Goal: Transaction & Acquisition: Purchase product/service

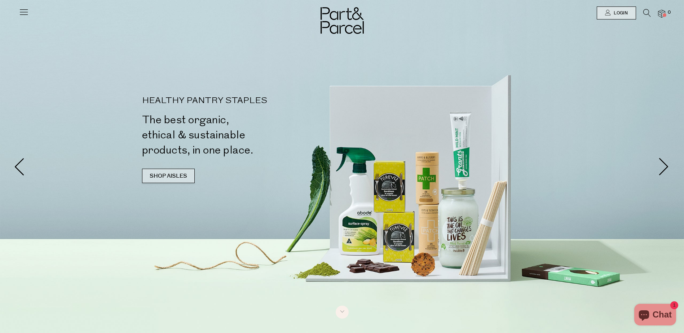
click at [172, 175] on link "SHOP AISLES" at bounding box center [168, 176] width 53 height 14
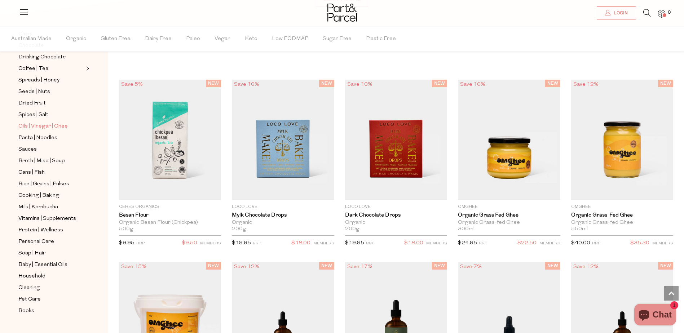
scroll to position [168, 0]
click at [32, 305] on span "Books" at bounding box center [26, 309] width 16 height 9
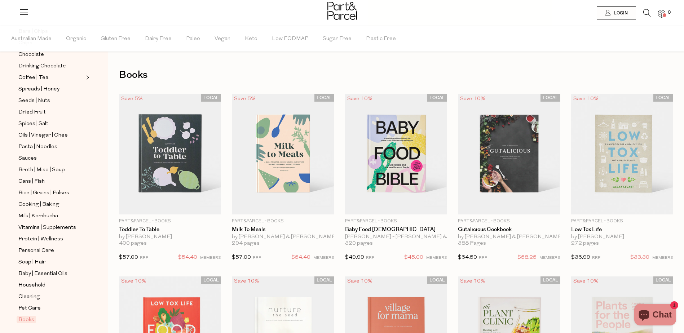
scroll to position [168, 0]
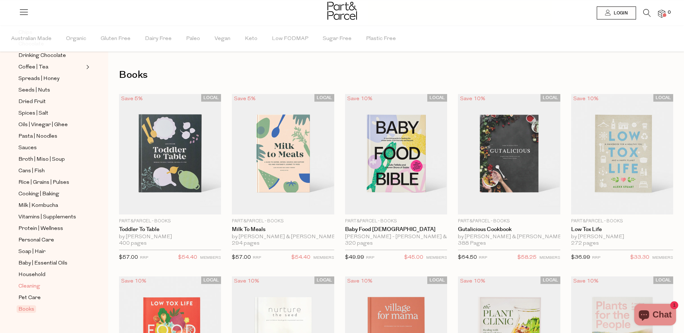
click at [34, 282] on span "Cleaning" at bounding box center [29, 286] width 22 height 9
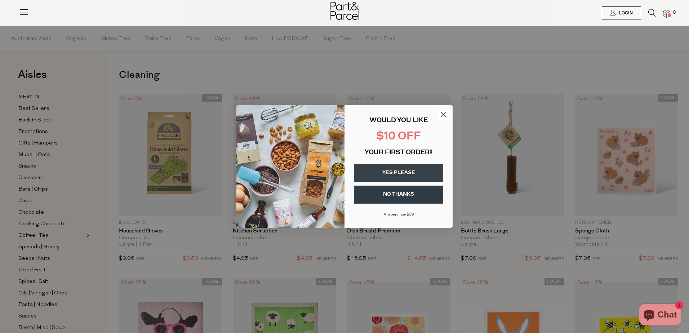
click at [404, 175] on button "YES PLEASE" at bounding box center [398, 173] width 89 height 18
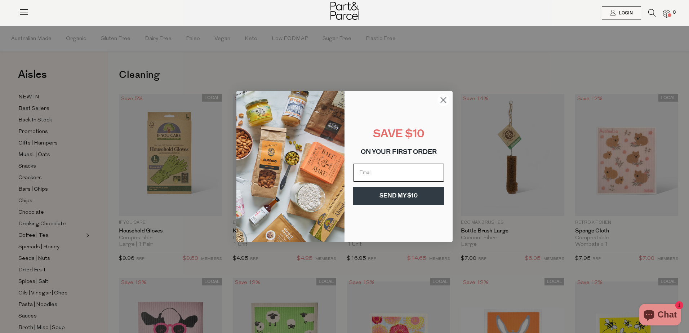
click at [398, 169] on input "Email" at bounding box center [398, 173] width 91 height 18
type input "crystalmargretarmstrong@outlook.com"
click at [407, 195] on button "SEND MY $10" at bounding box center [398, 196] width 91 height 18
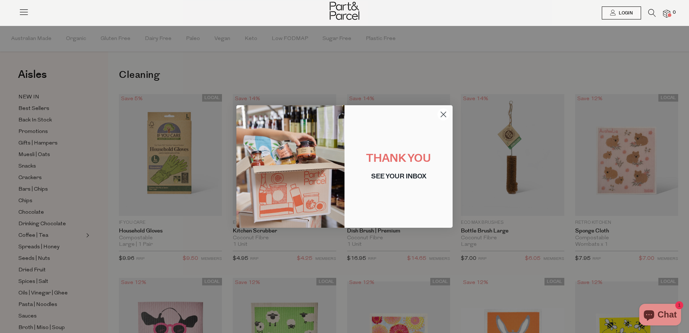
click at [445, 116] on icon "Close dialog" at bounding box center [443, 114] width 5 height 5
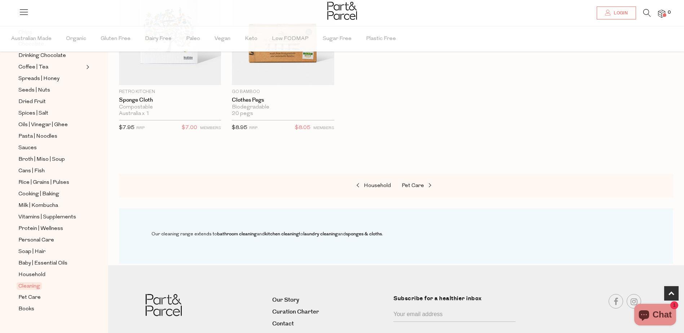
scroll to position [541, 0]
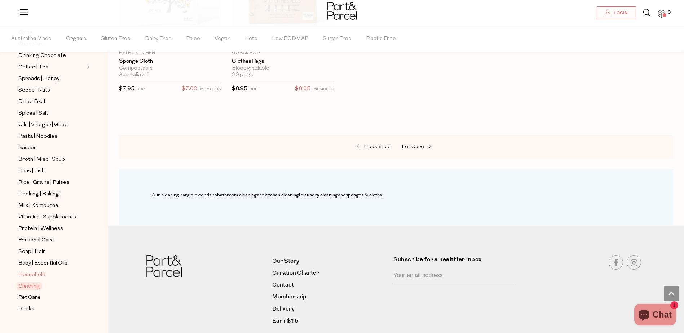
click at [35, 271] on span "Household" at bounding box center [31, 275] width 27 height 9
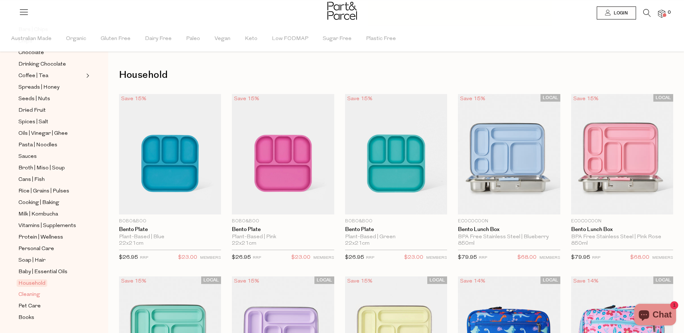
scroll to position [168, 0]
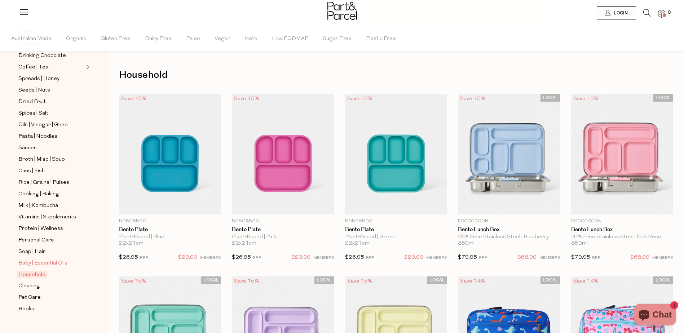
click at [51, 259] on span "Baby | Essential Oils" at bounding box center [42, 263] width 49 height 9
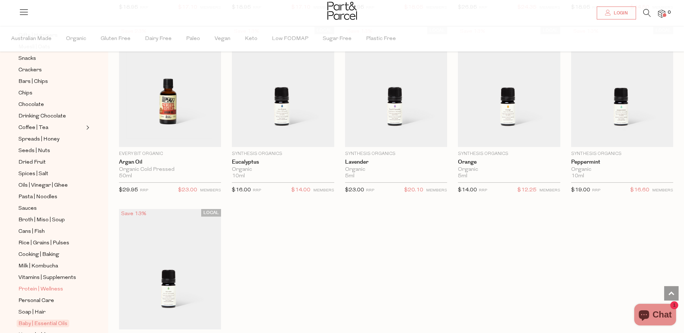
scroll to position [108, 0]
click at [44, 308] on span "Soap | Hair" at bounding box center [31, 312] width 27 height 9
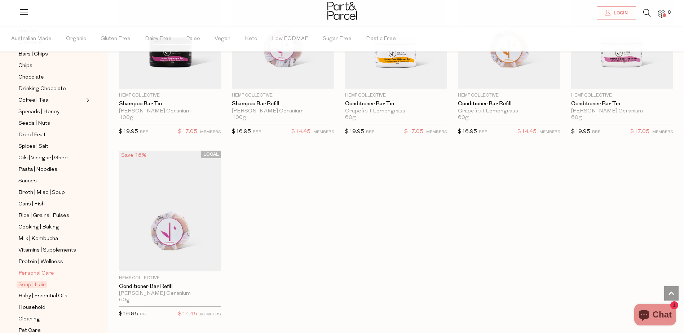
scroll to position [144, 0]
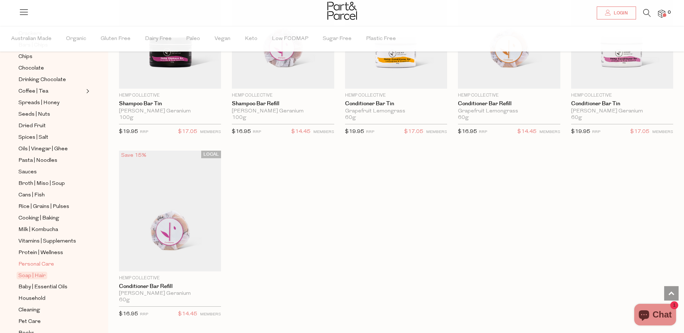
click at [43, 260] on span "Personal Care" at bounding box center [36, 264] width 36 height 9
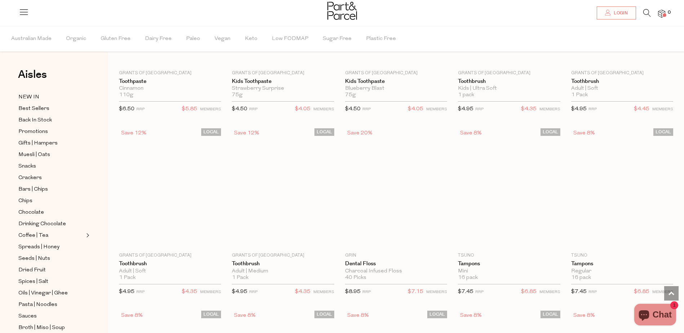
scroll to position [1442, 0]
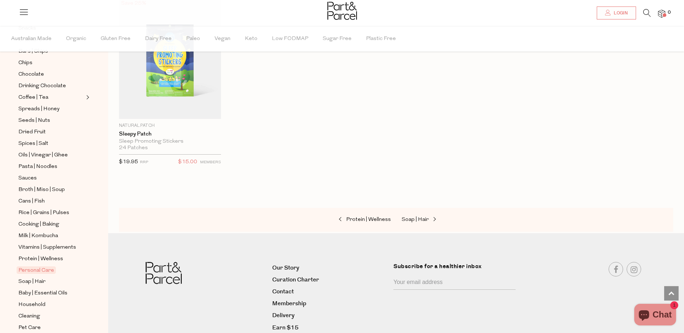
scroll to position [144, 0]
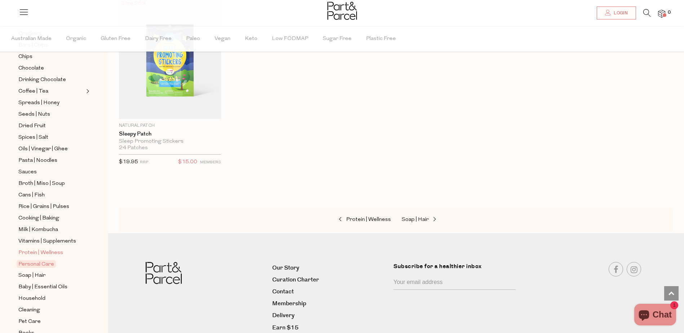
click at [45, 249] on span "Protein | Wellness" at bounding box center [40, 253] width 45 height 9
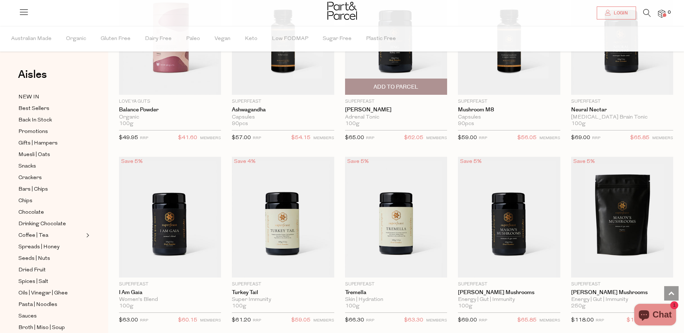
scroll to position [1117, 0]
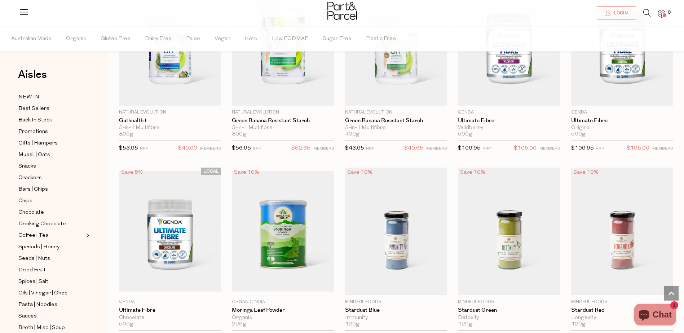
scroll to position [2307, 0]
click at [311, 218] on img at bounding box center [283, 231] width 102 height 121
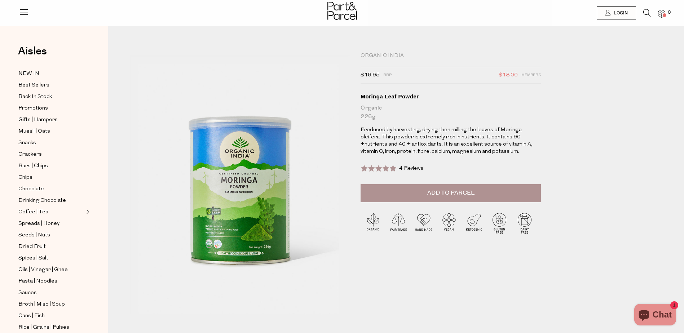
click at [439, 196] on span "Add to Parcel" at bounding box center [450, 193] width 47 height 8
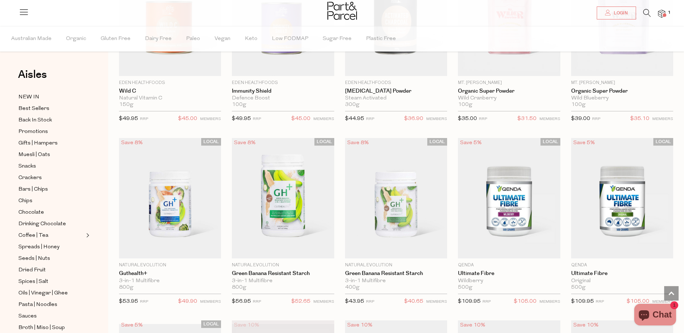
scroll to position [309, 0]
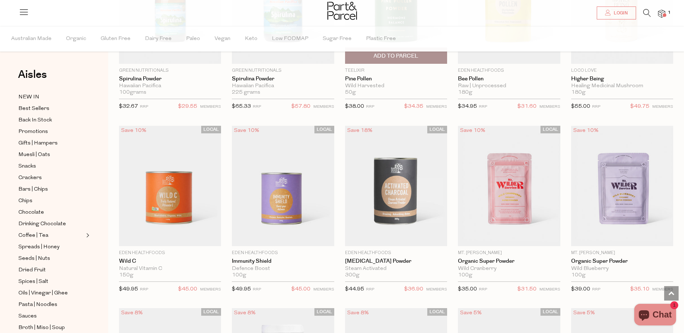
scroll to position [1994, 0]
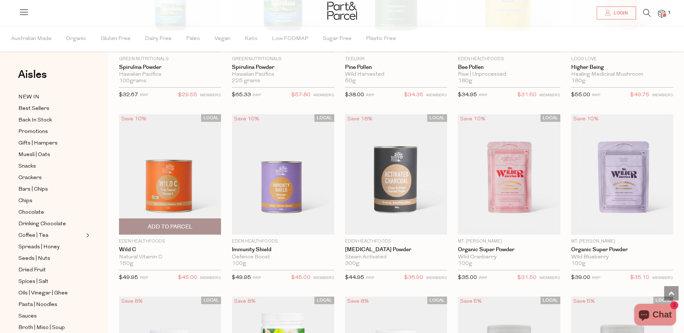
click at [169, 169] on img at bounding box center [170, 174] width 102 height 121
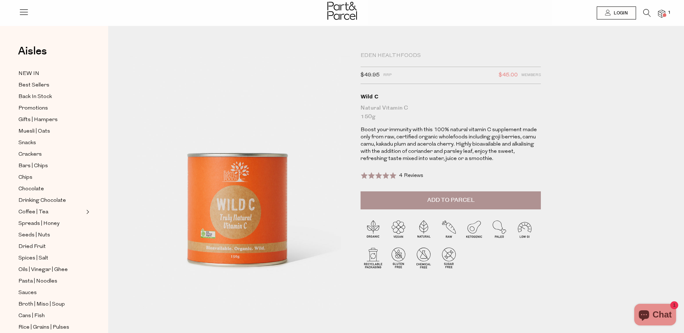
click at [424, 202] on button "Add to Parcel" at bounding box center [450, 200] width 180 height 18
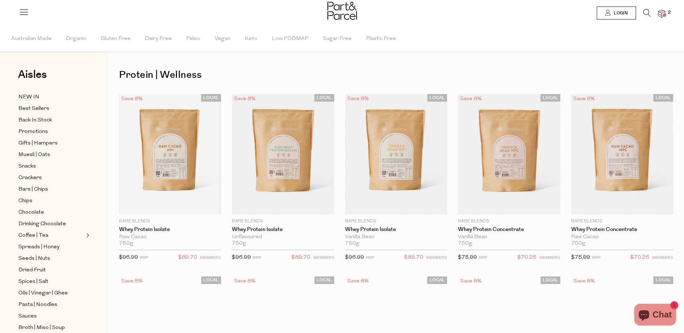
scroll to position [1774, 0]
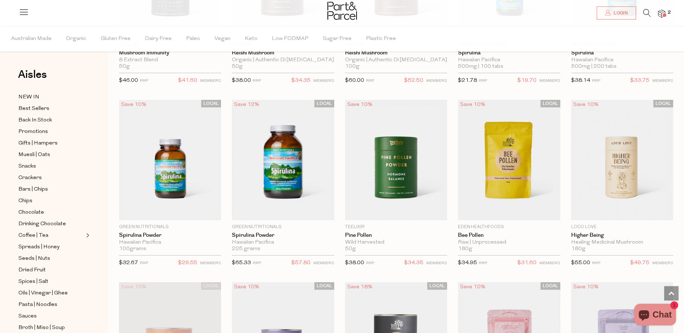
scroll to position [1821, 0]
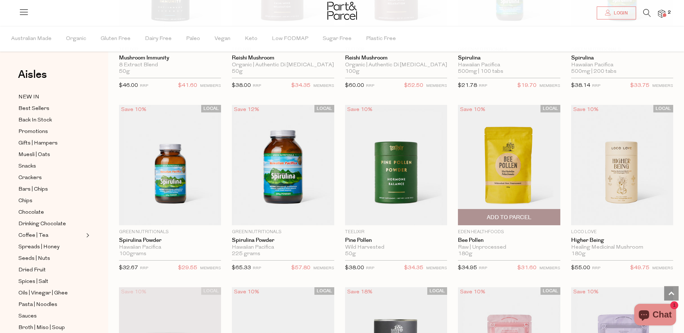
click at [495, 214] on span "Add To Parcel" at bounding box center [509, 218] width 45 height 8
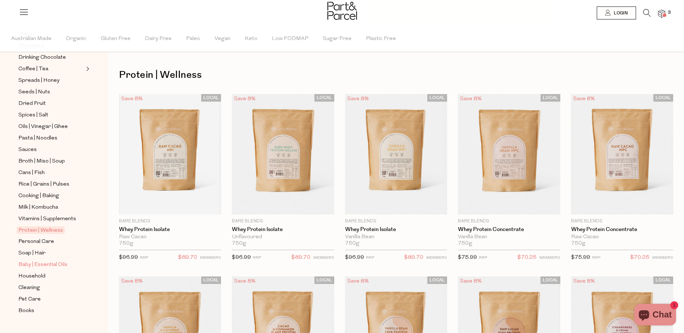
scroll to position [168, 0]
click at [57, 213] on span "Vitamins | Supplements" at bounding box center [47, 217] width 58 height 9
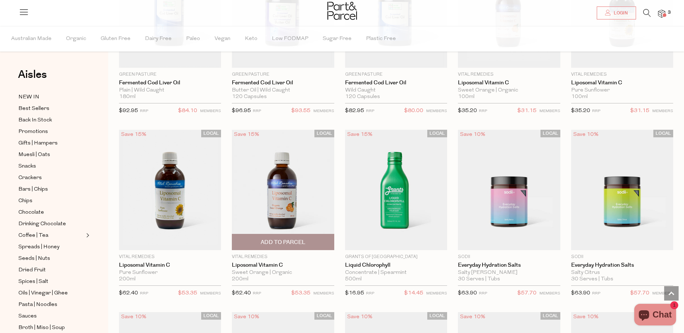
scroll to position [2003, 0]
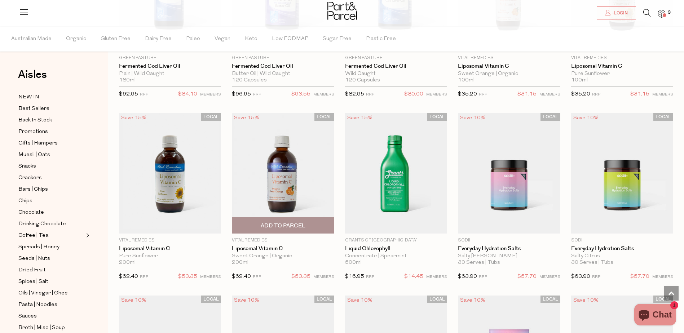
click at [283, 222] on span "Add To Parcel" at bounding box center [283, 226] width 45 height 8
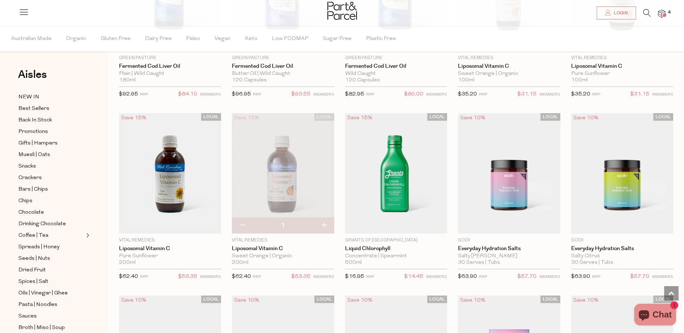
click at [293, 161] on img at bounding box center [283, 173] width 102 height 121
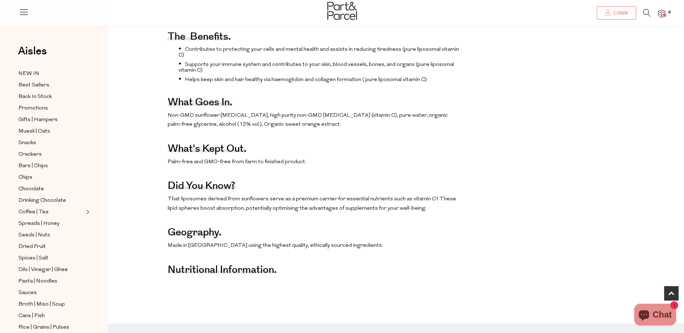
scroll to position [396, 0]
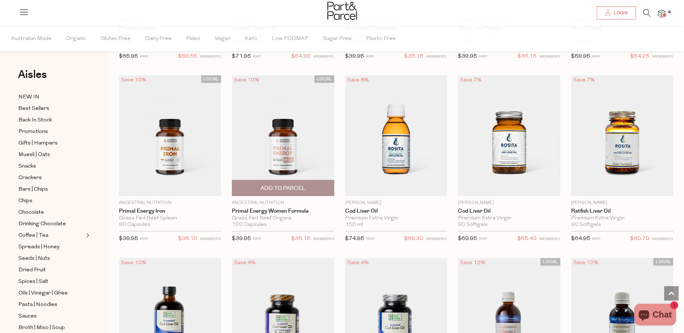
scroll to position [1677, 0]
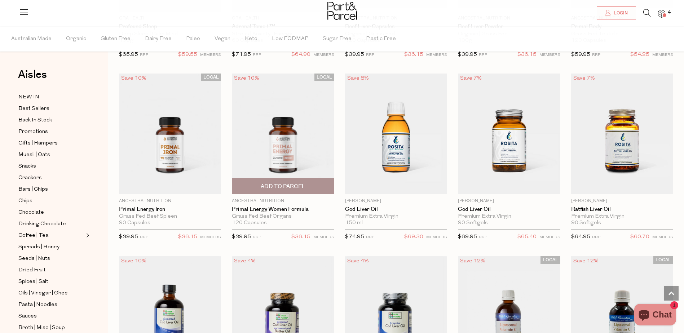
click at [294, 158] on img at bounding box center [283, 134] width 102 height 121
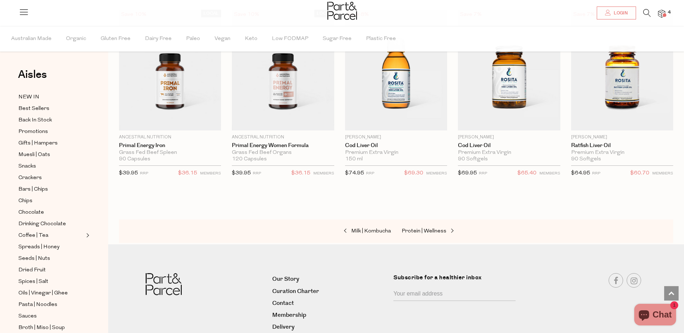
scroll to position [1741, 5]
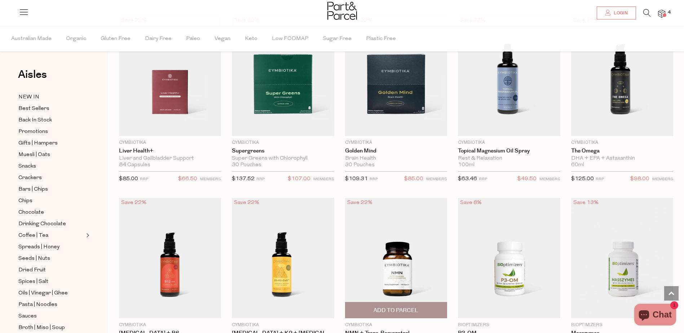
scroll to position [480, 5]
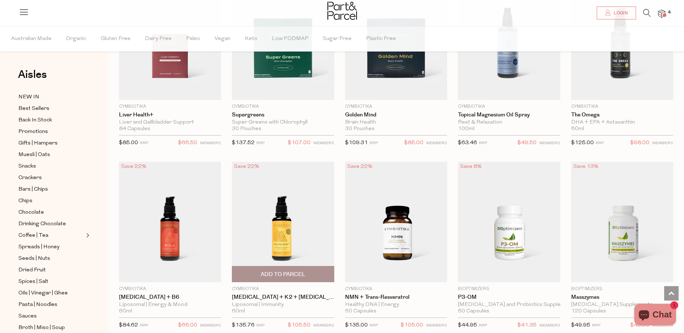
click at [254, 238] on img at bounding box center [283, 222] width 102 height 121
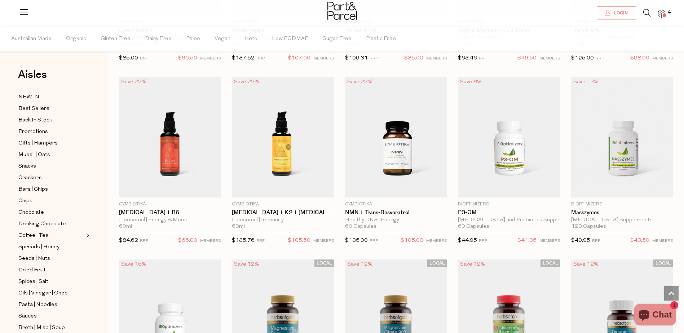
scroll to position [560, 0]
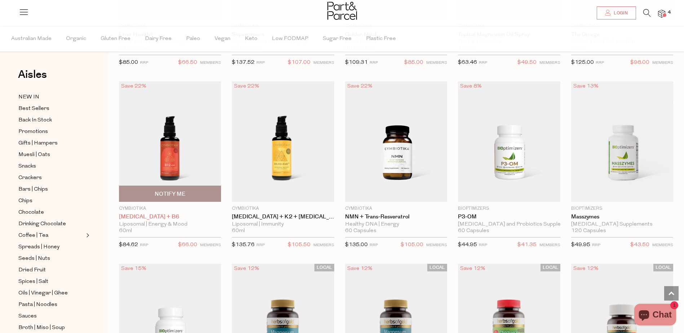
click at [161, 214] on link "Vitamin B12 + B6" at bounding box center [170, 217] width 102 height 6
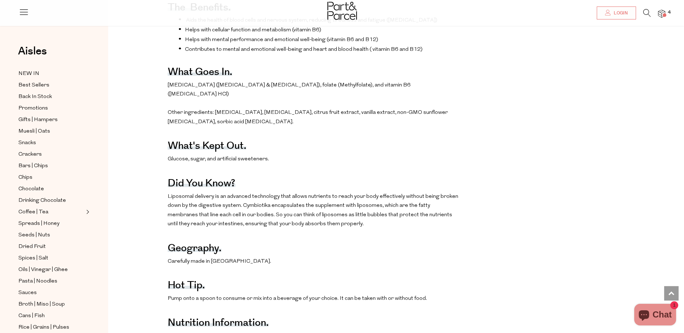
scroll to position [360, 0]
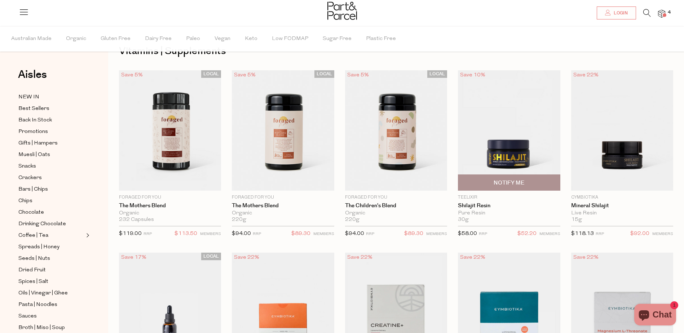
scroll to position [19, 0]
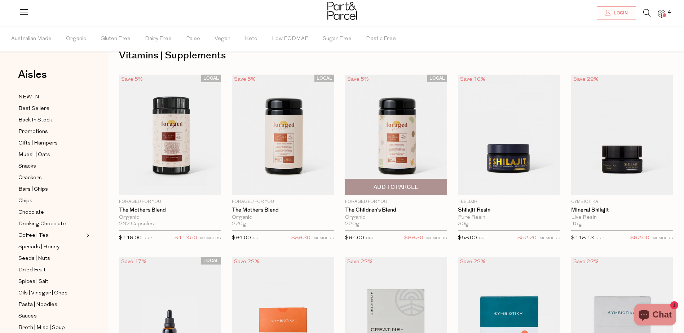
click at [391, 156] on img at bounding box center [396, 135] width 102 height 121
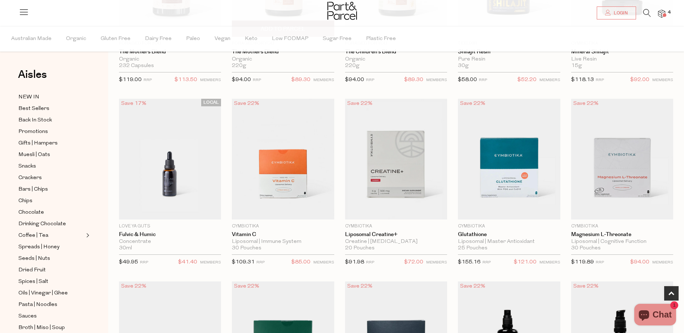
scroll to position [180, 0]
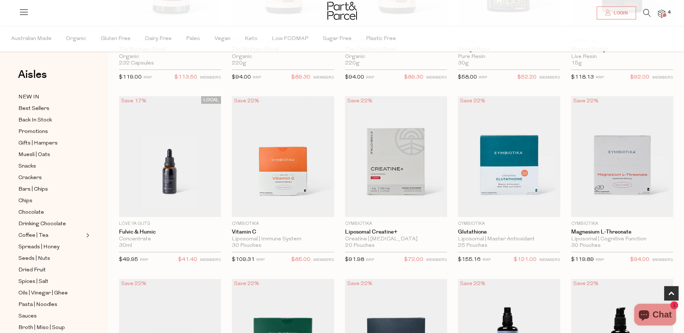
click at [664, 16] on span at bounding box center [664, 15] width 4 height 4
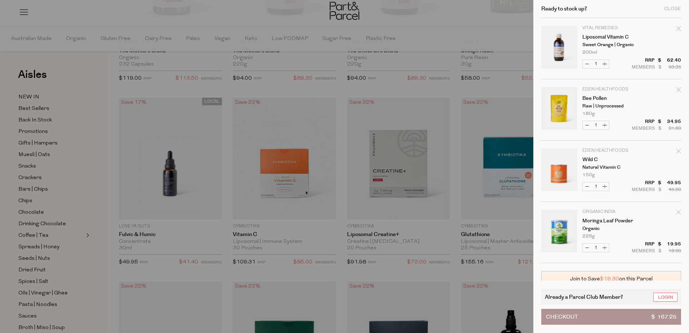
click at [679, 152] on icon "Remove Wild C" at bounding box center [678, 150] width 5 height 5
type input "Add Membership"
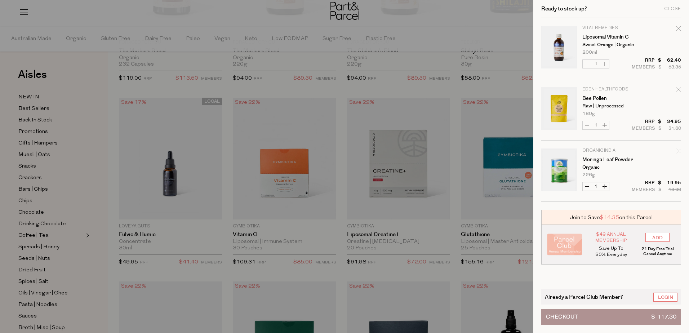
click at [515, 90] on div at bounding box center [344, 166] width 689 height 333
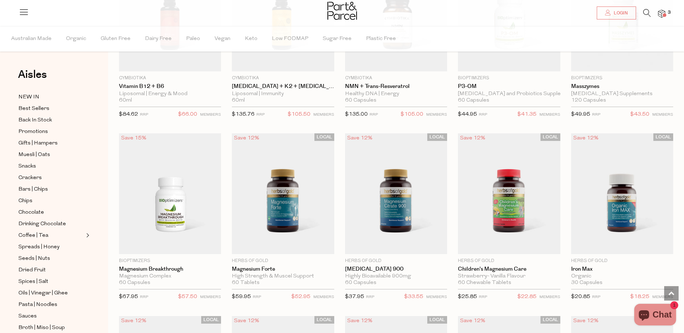
scroll to position [633, 0]
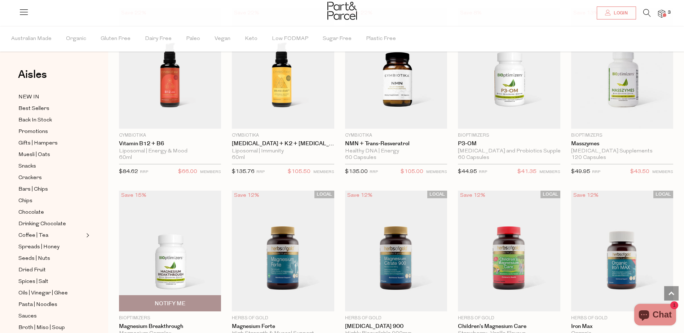
click at [186, 232] on img at bounding box center [170, 251] width 102 height 121
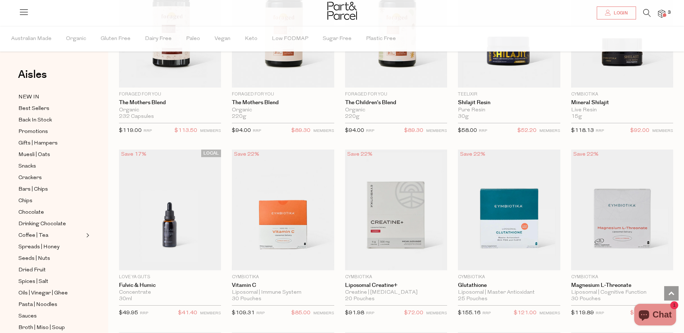
scroll to position [126, 0]
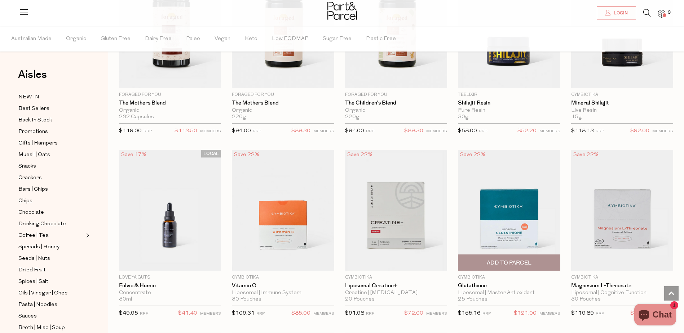
click at [483, 206] on img at bounding box center [509, 210] width 102 height 121
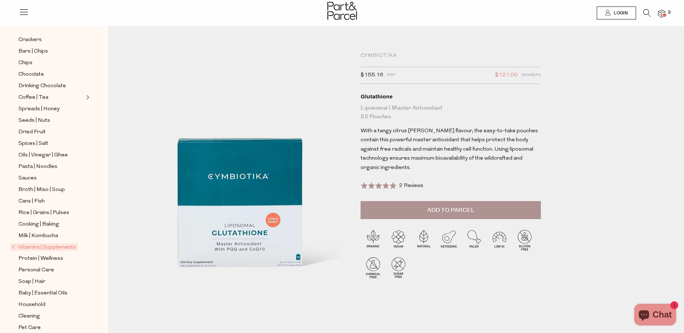
scroll to position [125, 0]
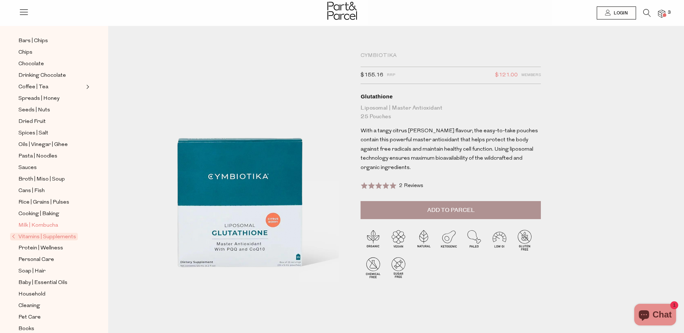
click at [45, 221] on span "Milk | Kombucha" at bounding box center [38, 225] width 40 height 9
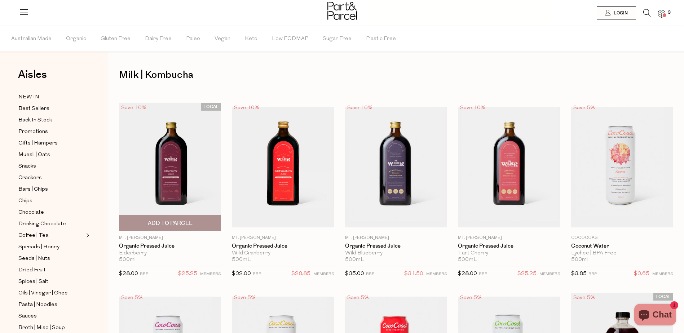
click at [140, 192] on img at bounding box center [170, 167] width 102 height 128
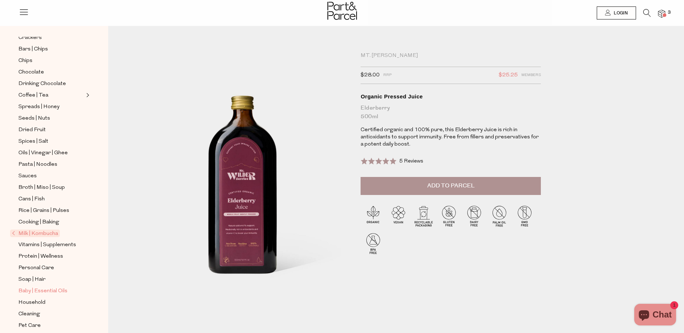
scroll to position [125, 0]
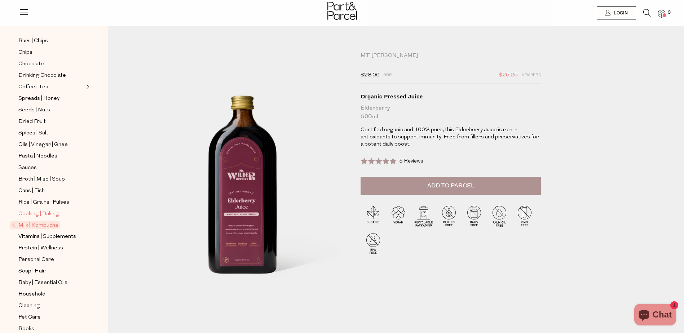
click at [48, 210] on span "Cooking | Baking" at bounding box center [38, 214] width 41 height 9
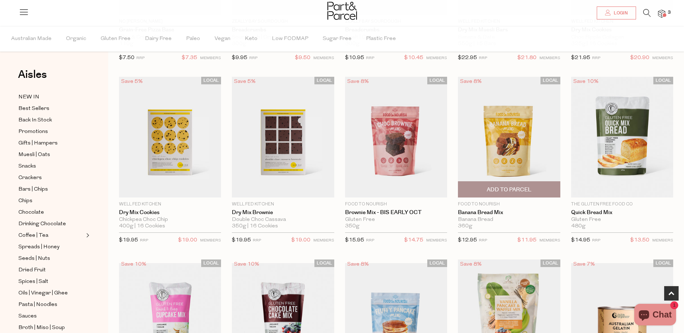
scroll to position [216, 0]
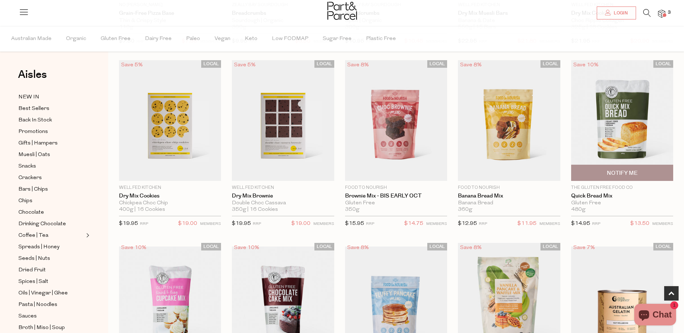
click at [633, 133] on img at bounding box center [622, 120] width 102 height 121
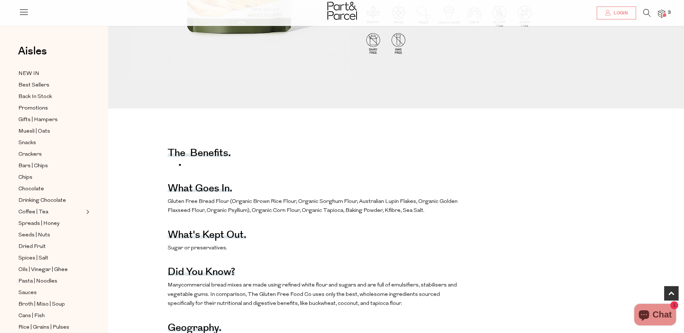
scroll to position [252, 0]
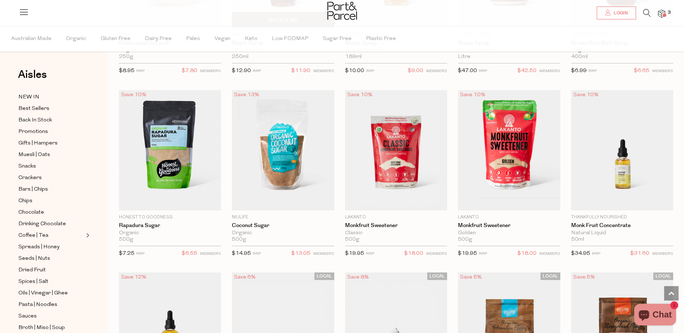
scroll to position [1478, 0]
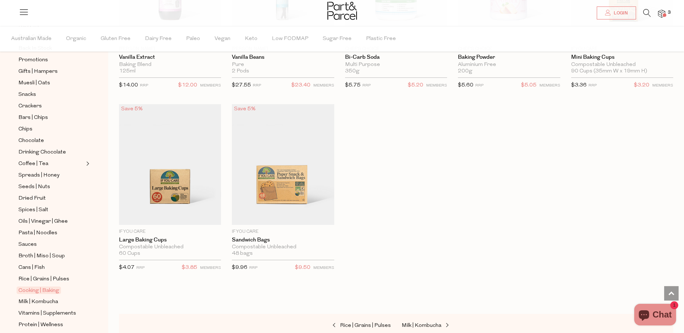
scroll to position [72, 0]
click at [41, 275] on span "Rice | Grains | Pulses" at bounding box center [43, 279] width 51 height 9
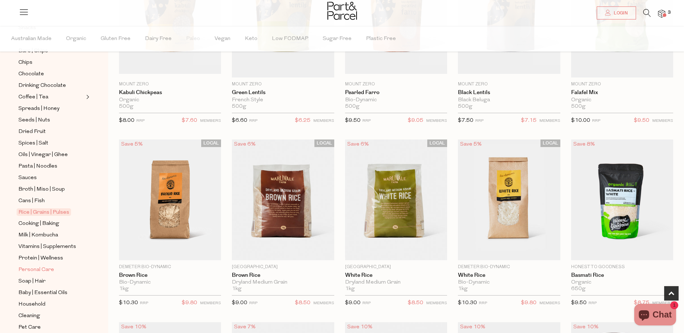
scroll to position [144, 0]
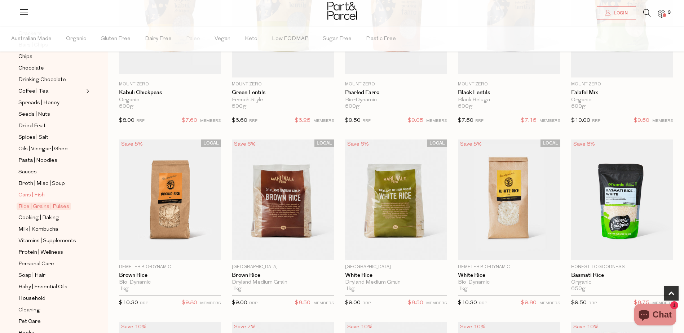
click at [37, 191] on span "Cans | Fish" at bounding box center [31, 195] width 26 height 9
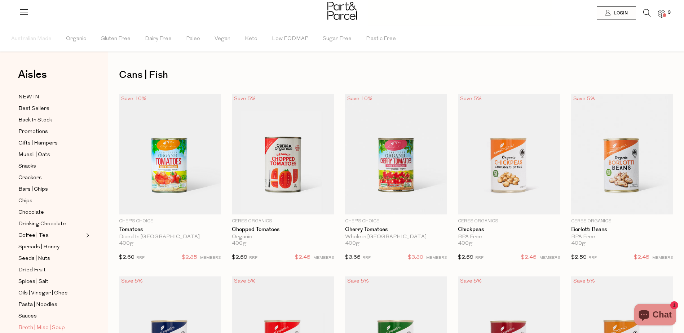
click at [49, 324] on span "Broth | Miso | Soup" at bounding box center [41, 328] width 46 height 9
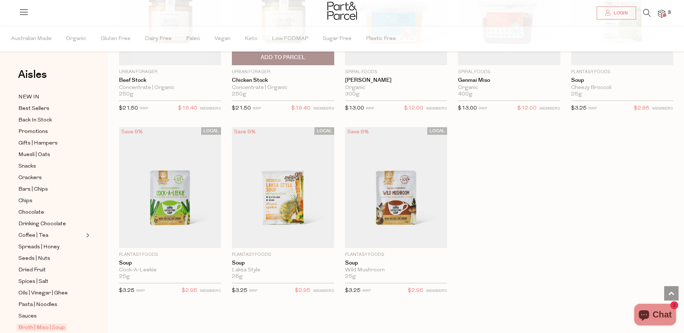
scroll to position [1081, 0]
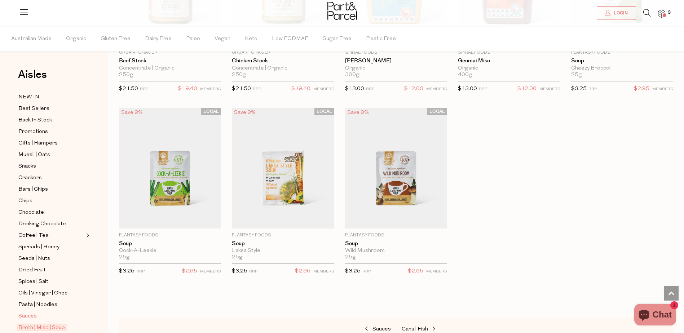
click at [35, 312] on span "Sauces" at bounding box center [27, 316] width 18 height 9
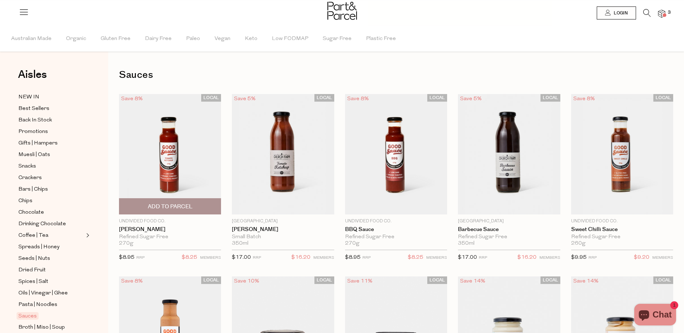
click at [188, 176] on img at bounding box center [170, 154] width 102 height 121
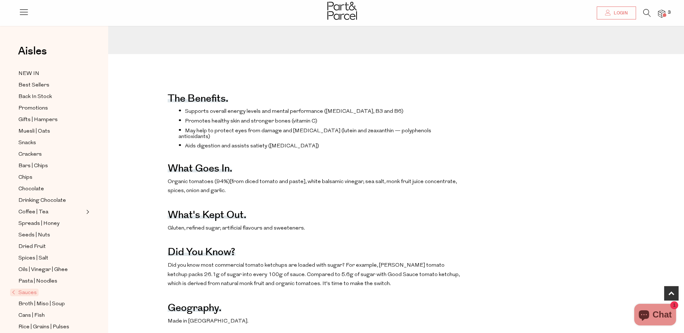
scroll to position [288, 0]
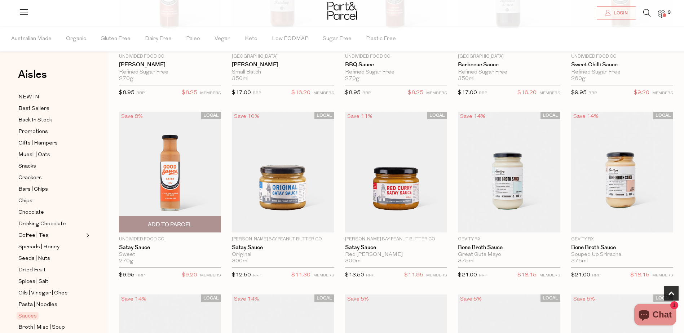
scroll to position [216, 0]
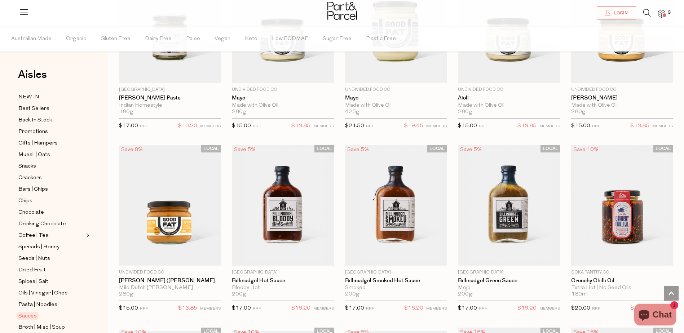
scroll to position [685, 0]
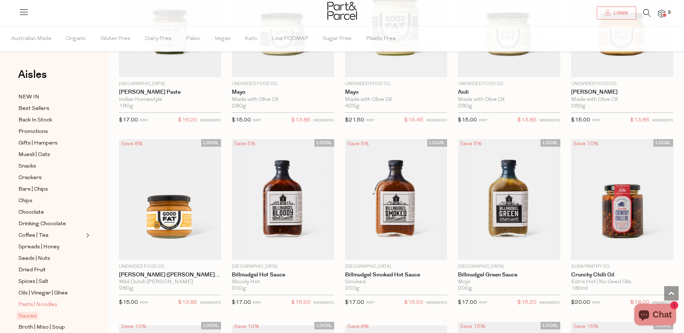
click at [40, 301] on span "Pasta | Noodles" at bounding box center [37, 305] width 39 height 9
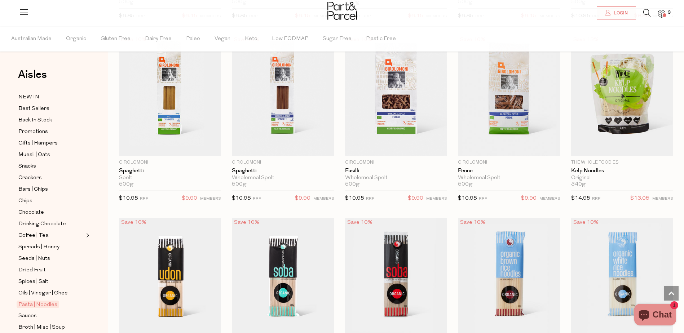
scroll to position [1117, 0]
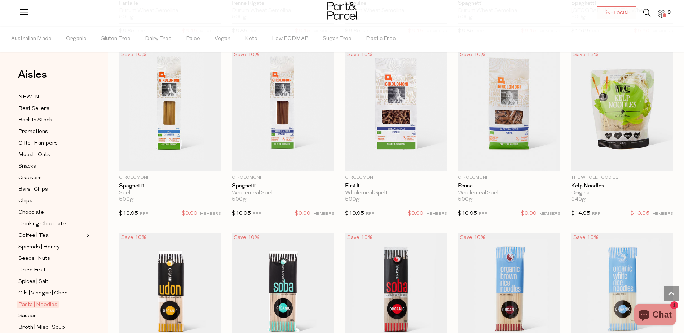
scroll to position [1132, 0]
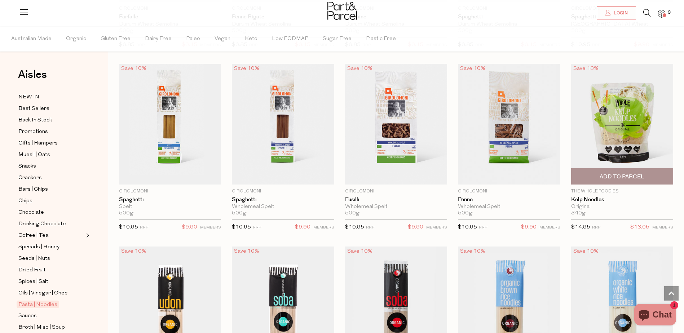
click at [590, 99] on img at bounding box center [622, 124] width 102 height 121
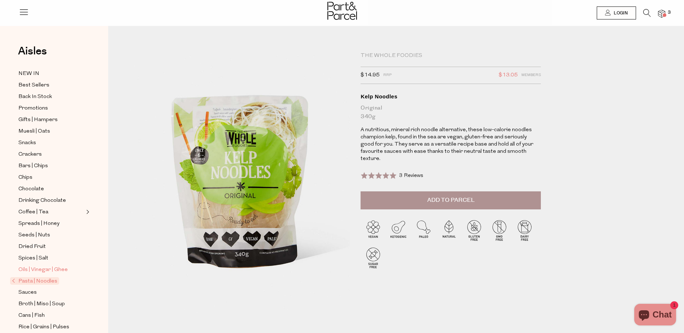
click at [40, 266] on span "Oils | Vinegar | Ghee" at bounding box center [42, 270] width 49 height 9
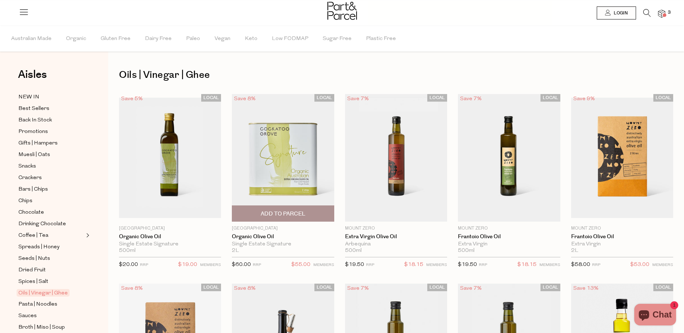
click at [306, 176] on img at bounding box center [283, 158] width 102 height 128
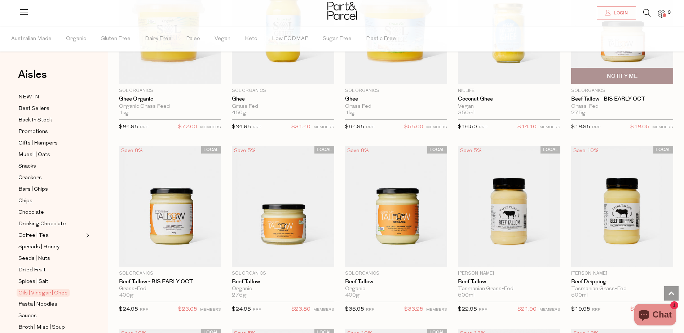
scroll to position [1072, 0]
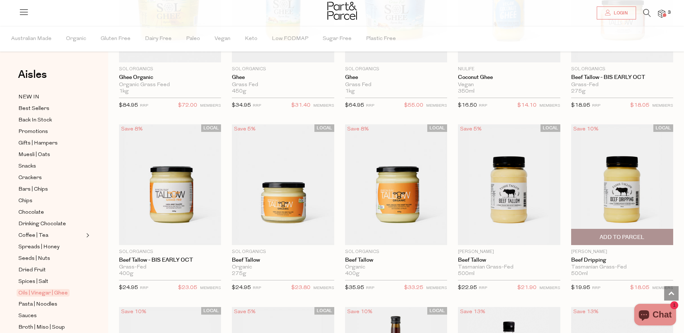
click at [610, 194] on img at bounding box center [622, 184] width 102 height 121
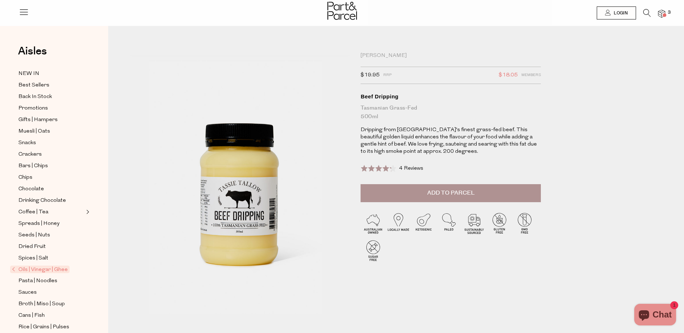
click at [453, 190] on span "Add to Parcel" at bounding box center [450, 193] width 47 height 8
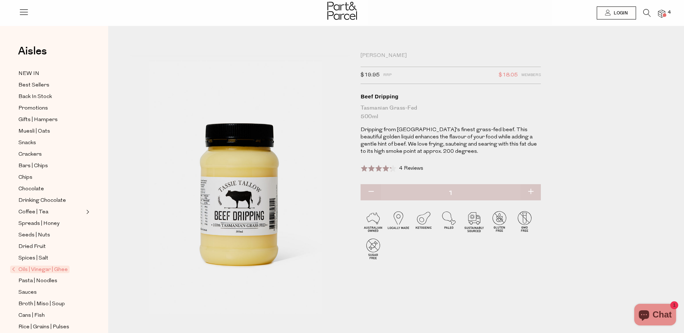
click at [533, 190] on button "button" at bounding box center [530, 192] width 21 height 16
type input "2"
click at [43, 254] on span "Spices | Salt" at bounding box center [33, 258] width 30 height 9
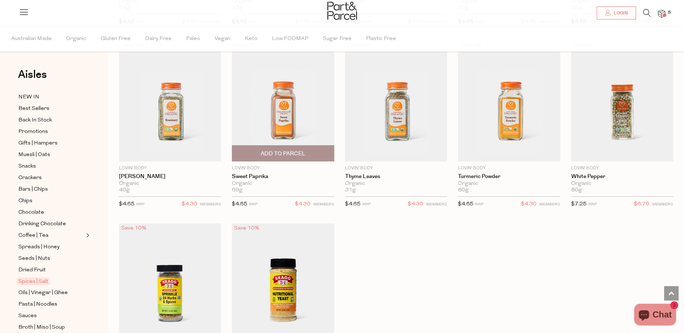
scroll to position [1994, 0]
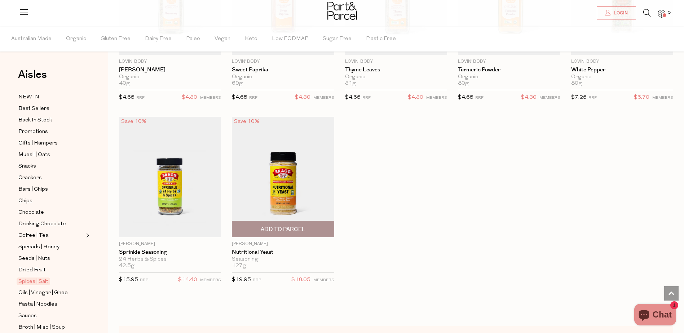
click at [297, 165] on img at bounding box center [283, 176] width 102 height 121
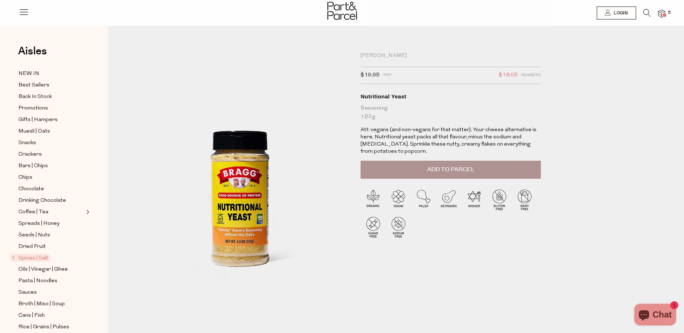
click at [474, 172] on span "Add to Parcel" at bounding box center [450, 169] width 47 height 8
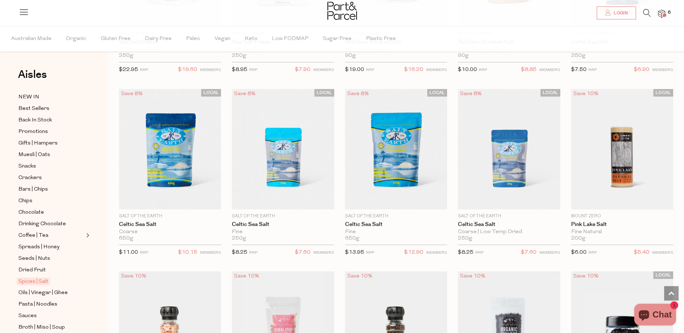
scroll to position [159, 0]
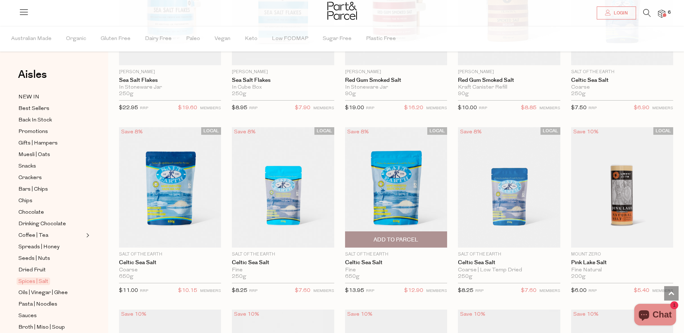
click at [394, 238] on span "Add To Parcel" at bounding box center [395, 240] width 45 height 8
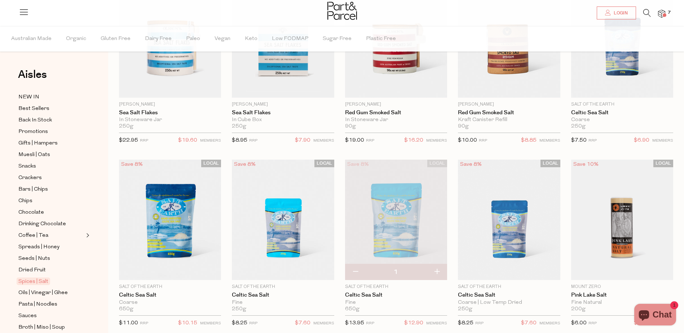
scroll to position [0, 0]
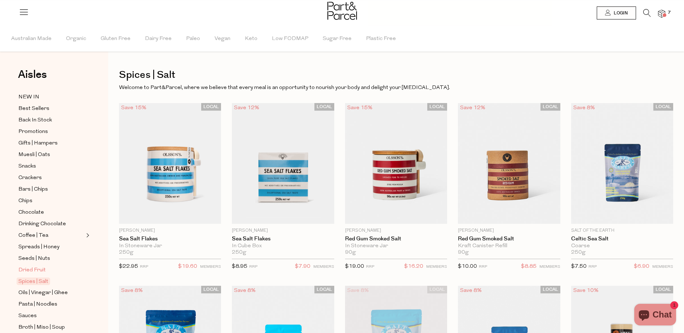
click at [29, 266] on span "Dried Fruit" at bounding box center [31, 270] width 27 height 9
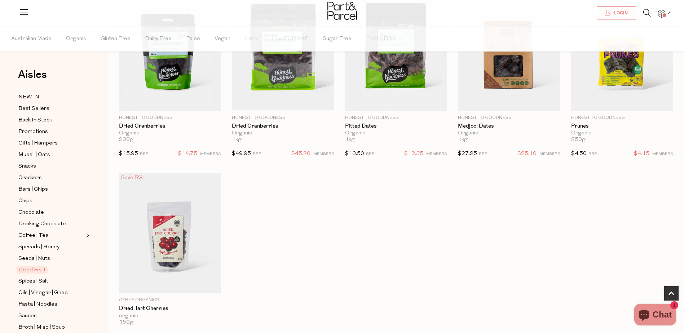
scroll to position [292, 0]
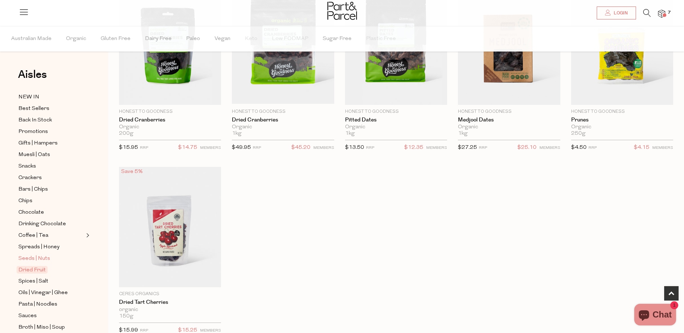
click at [38, 254] on span "Seeds | Nuts" at bounding box center [34, 258] width 32 height 9
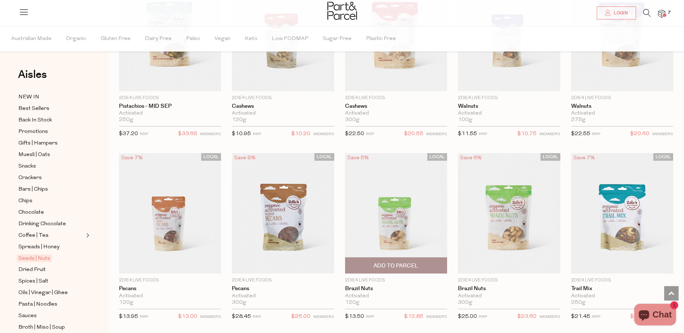
scroll to position [318, 0]
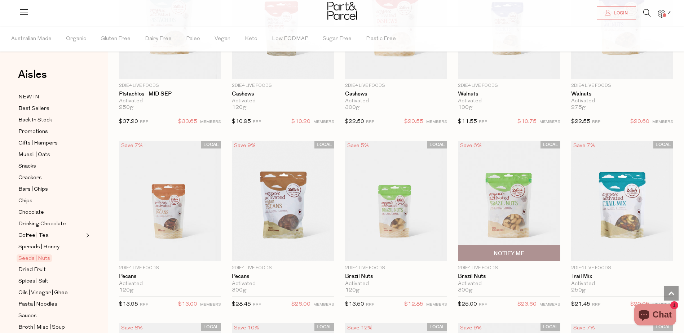
click at [496, 189] on img at bounding box center [509, 201] width 102 height 121
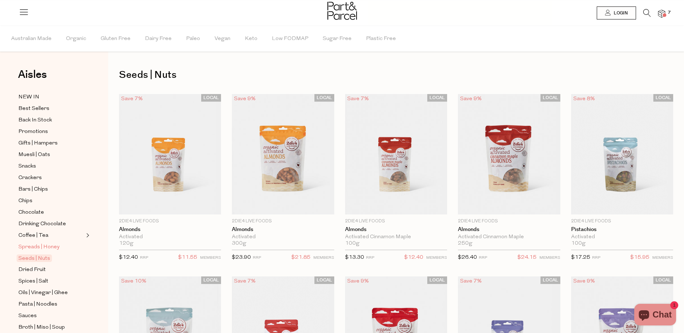
click at [48, 243] on span "Spreads | Honey" at bounding box center [38, 247] width 41 height 9
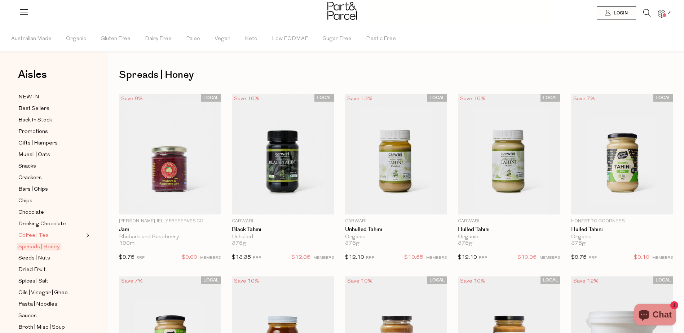
click at [40, 231] on span "Coffee | Tea" at bounding box center [33, 235] width 30 height 9
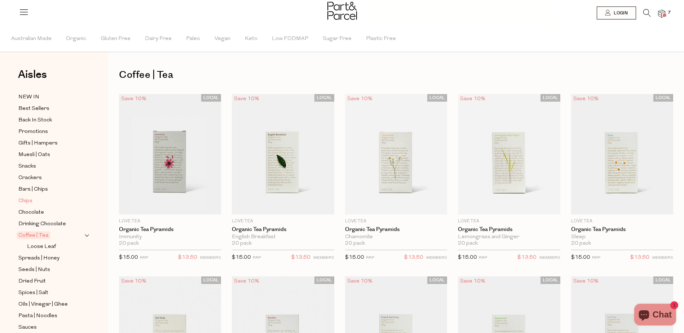
click at [34, 196] on link "Chips" at bounding box center [51, 200] width 66 height 9
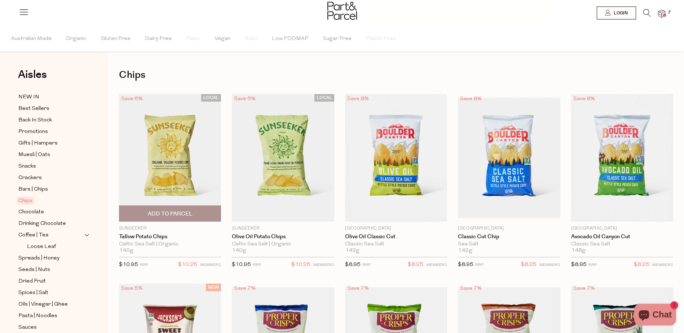
click at [207, 191] on img at bounding box center [170, 158] width 102 height 128
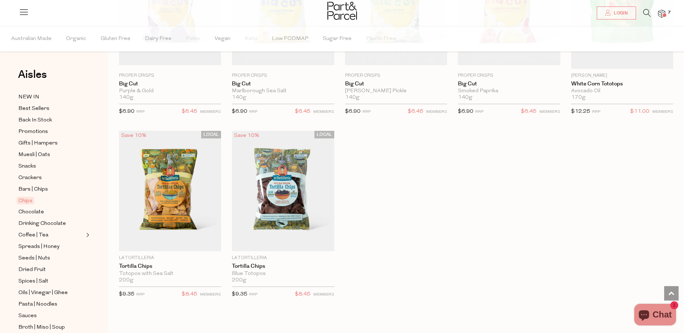
scroll to position [541, 0]
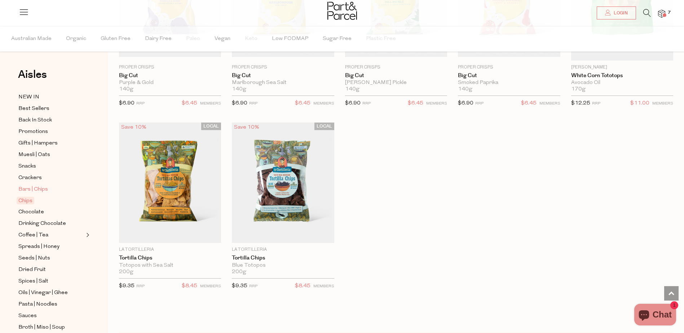
click at [42, 185] on span "Bars | Chips" at bounding box center [33, 189] width 30 height 9
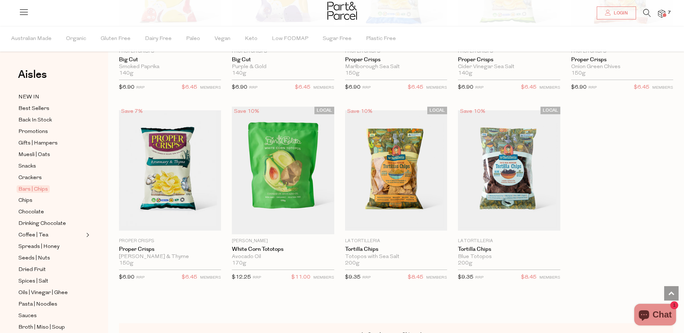
scroll to position [2387, 0]
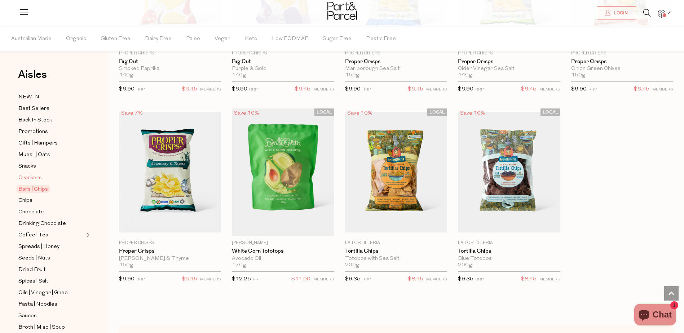
click at [34, 174] on span "Crackers" at bounding box center [29, 178] width 23 height 9
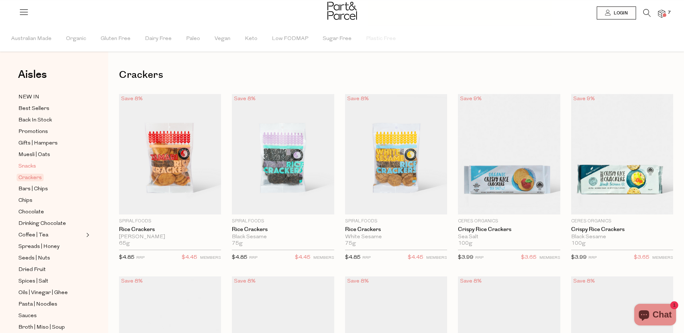
click at [30, 166] on span "Snacks" at bounding box center [27, 166] width 18 height 9
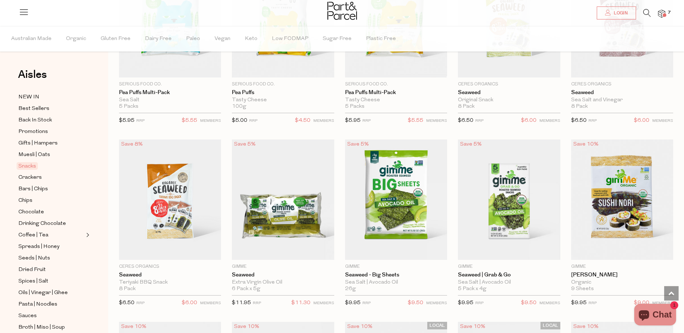
scroll to position [1957, 0]
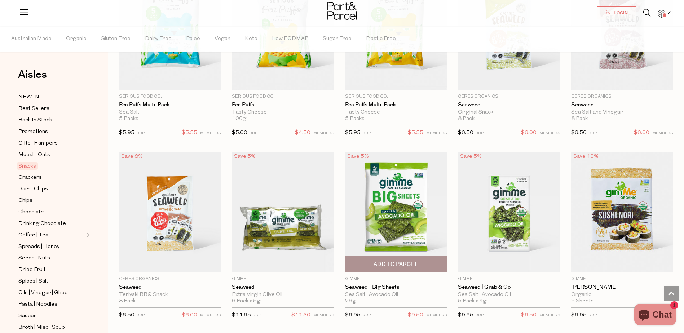
click at [401, 198] on img at bounding box center [396, 212] width 102 height 121
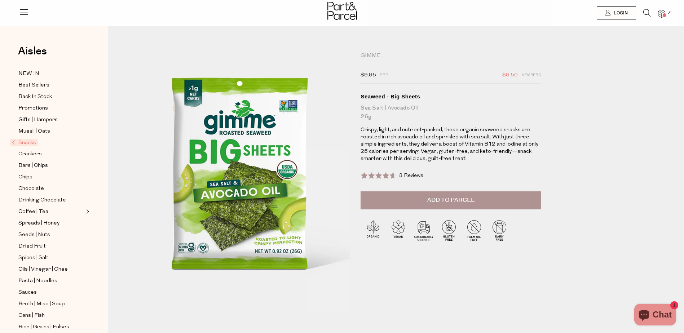
click at [461, 201] on span "Add to Parcel" at bounding box center [450, 200] width 47 height 8
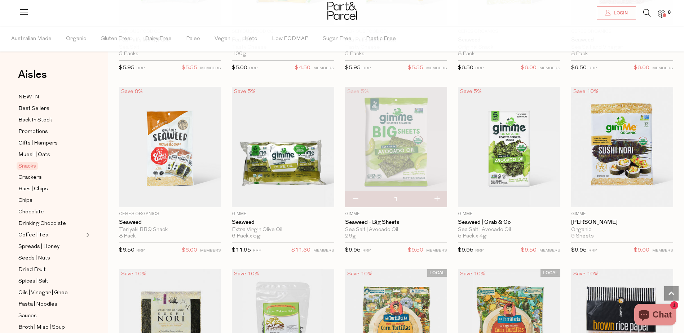
scroll to position [2030, 0]
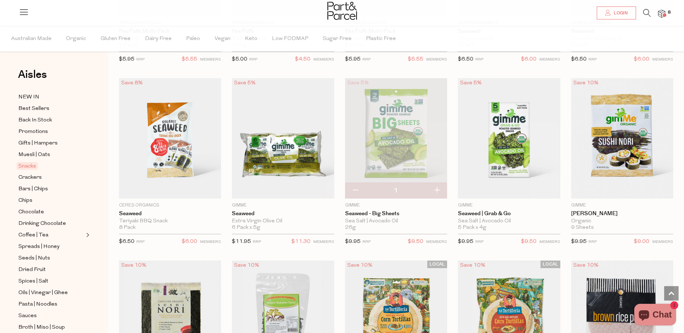
click at [354, 187] on button "button" at bounding box center [355, 191] width 21 height 16
type input "0"
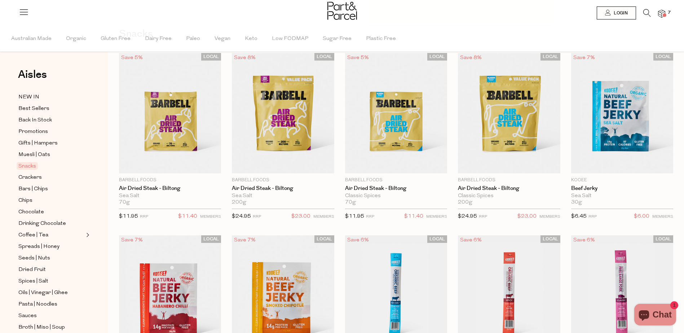
scroll to position [0, 0]
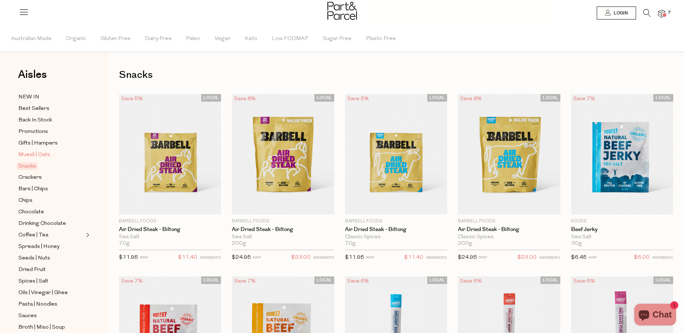
click at [34, 154] on span "Muesli | Oats" at bounding box center [34, 155] width 32 height 9
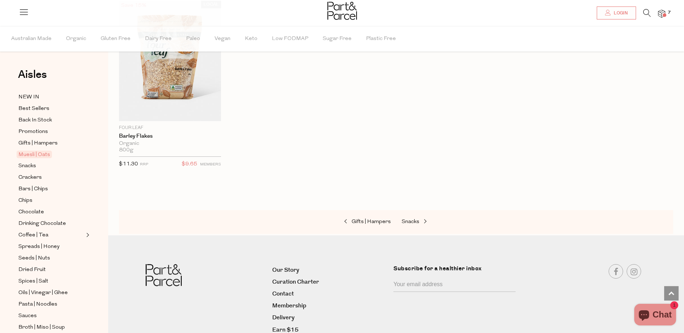
scroll to position [1956, 0]
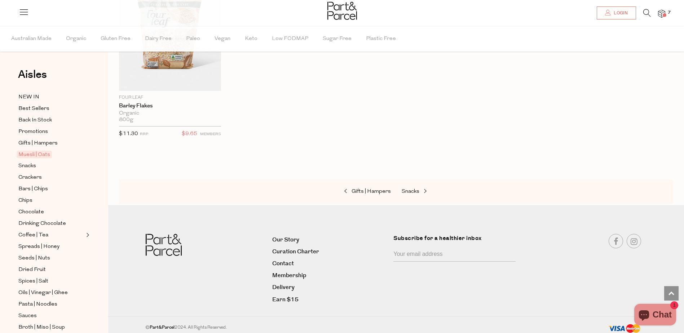
click at [20, 147] on ul "NEW IN Best Sellers Back In Stock Promotions Gifts | Hampers Muesli | Oats Snac…" at bounding box center [53, 287] width 77 height 389
click at [34, 129] on span "Promotions" at bounding box center [33, 132] width 30 height 9
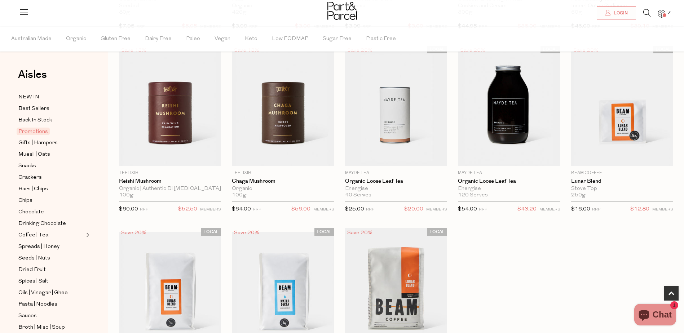
scroll to position [432, 0]
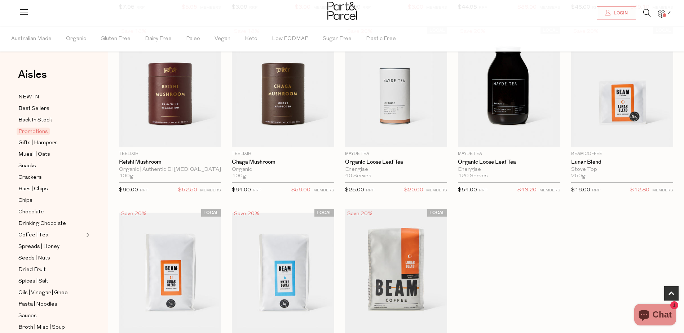
click at [663, 12] on img at bounding box center [661, 14] width 7 height 8
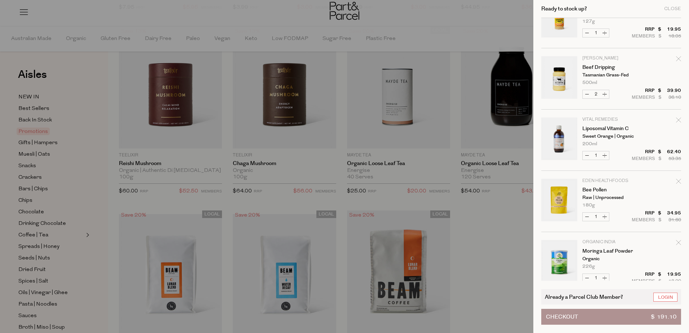
scroll to position [0, 0]
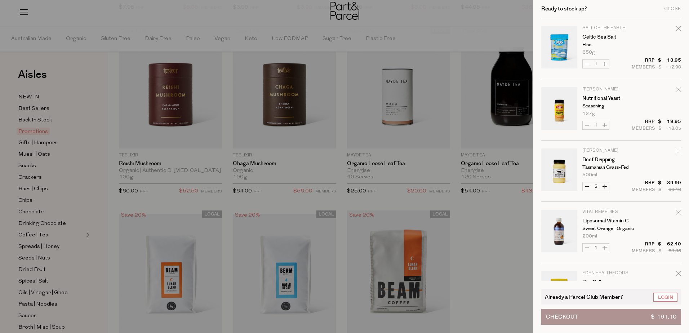
click at [482, 21] on div at bounding box center [344, 166] width 689 height 333
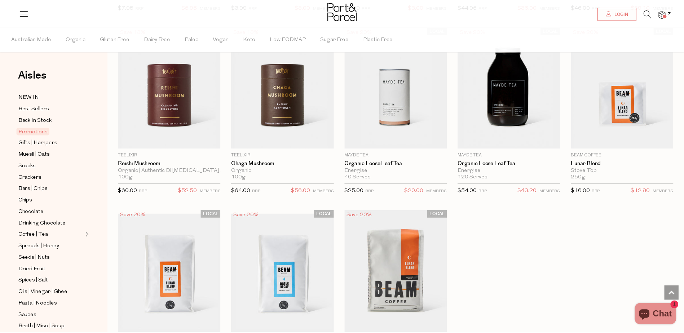
scroll to position [432, 0]
